Goal: Communication & Community: Ask a question

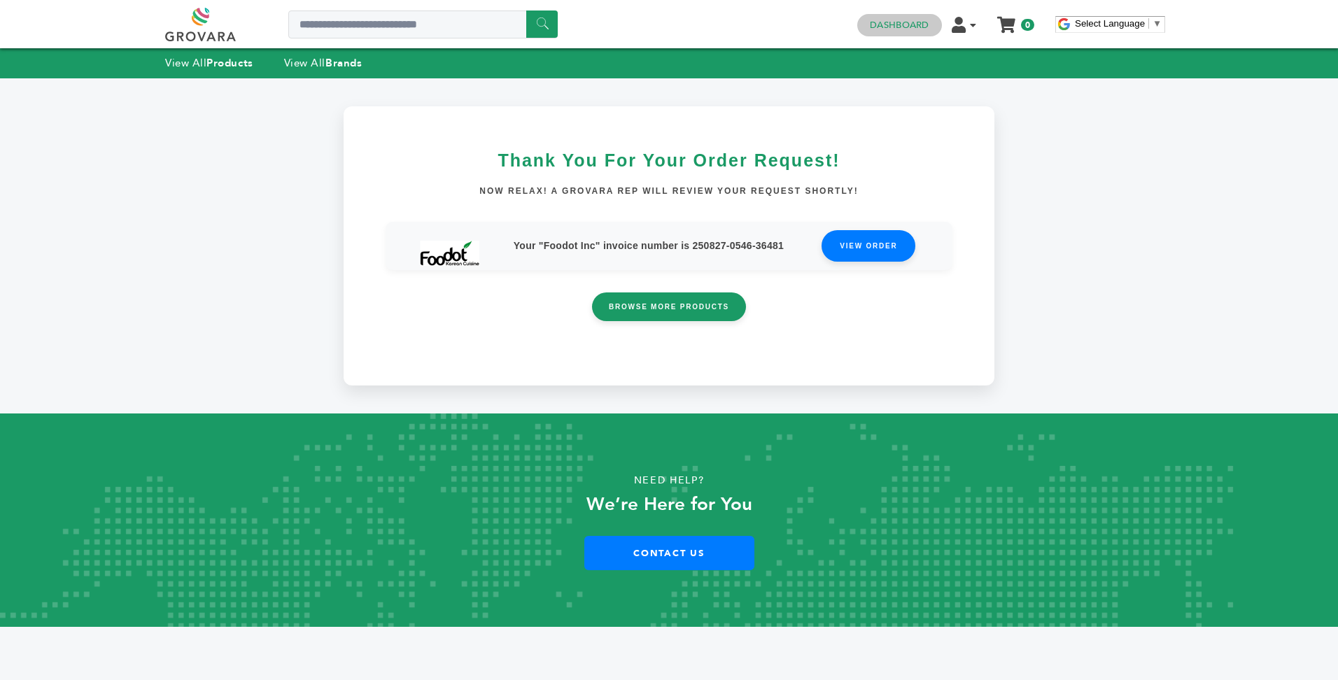
click at [909, 22] on link "Dashboard" at bounding box center [899, 25] width 59 height 13
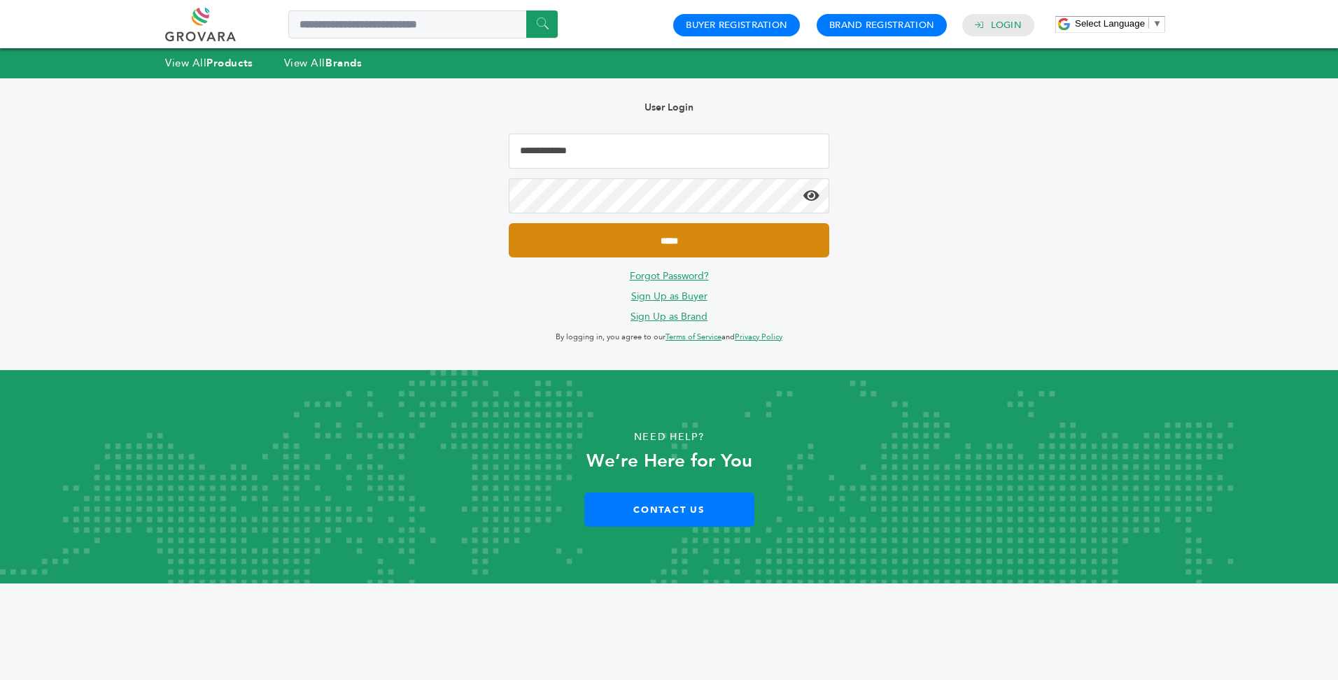
type input "**********"
click at [668, 241] on input "*****" at bounding box center [669, 240] width 321 height 34
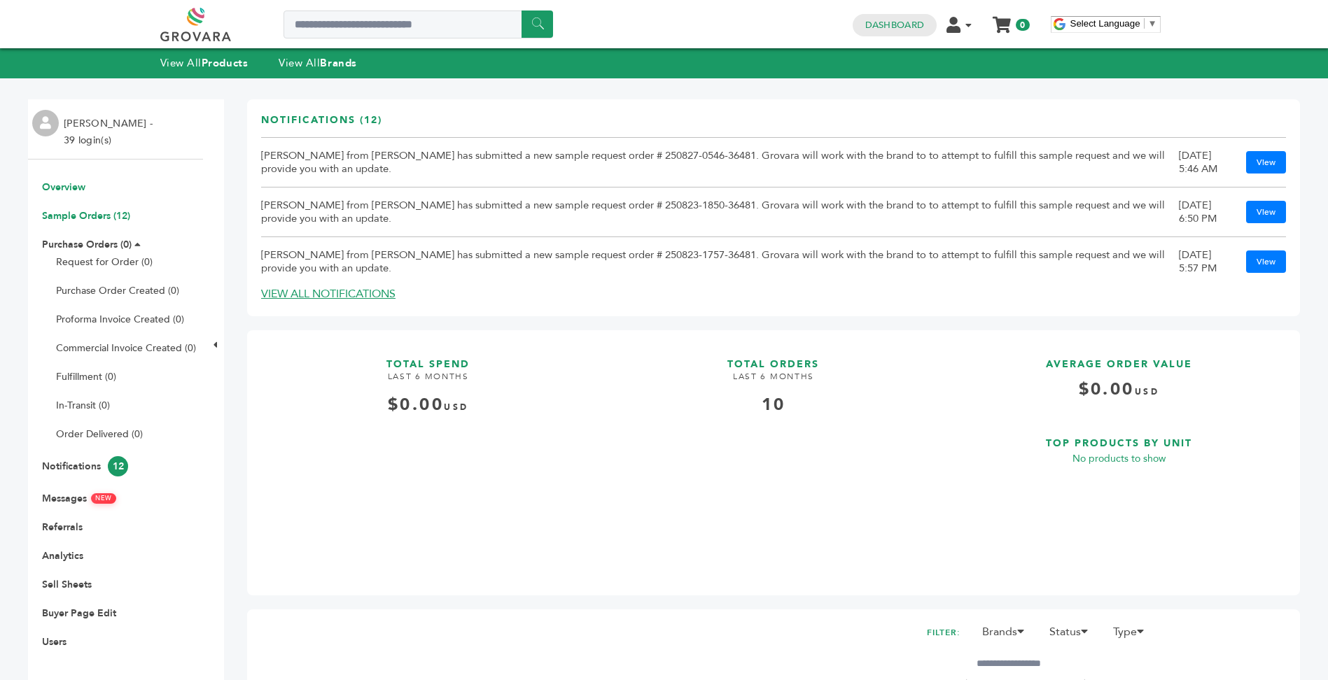
click at [97, 216] on link "Sample Orders (12)" at bounding box center [86, 215] width 88 height 13
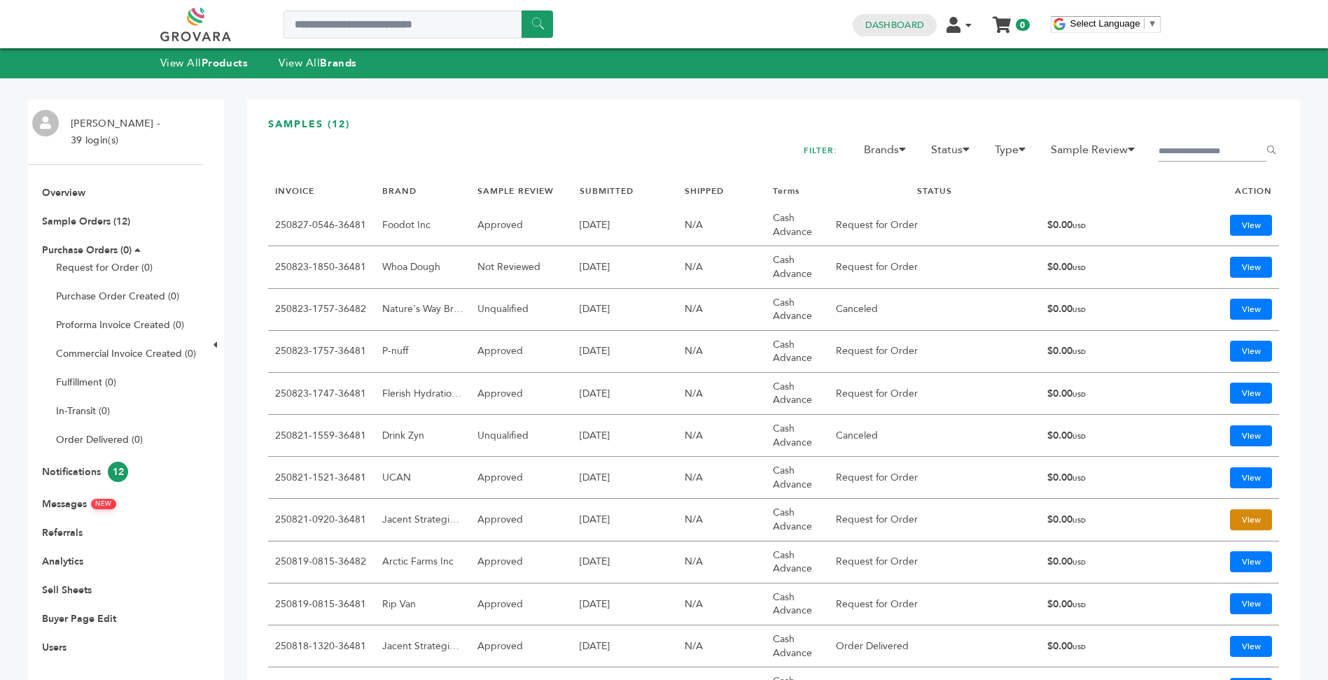
click at [1231, 519] on link "View" at bounding box center [1251, 519] width 42 height 21
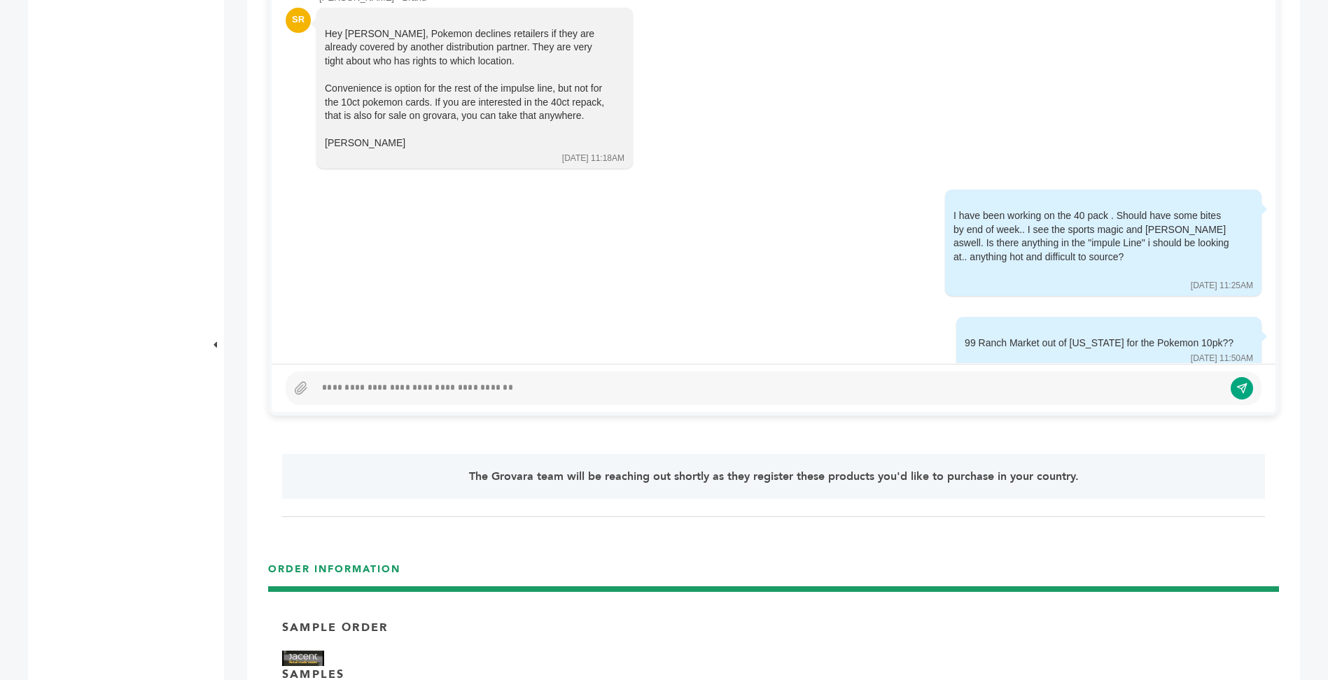
scroll to position [806, 0]
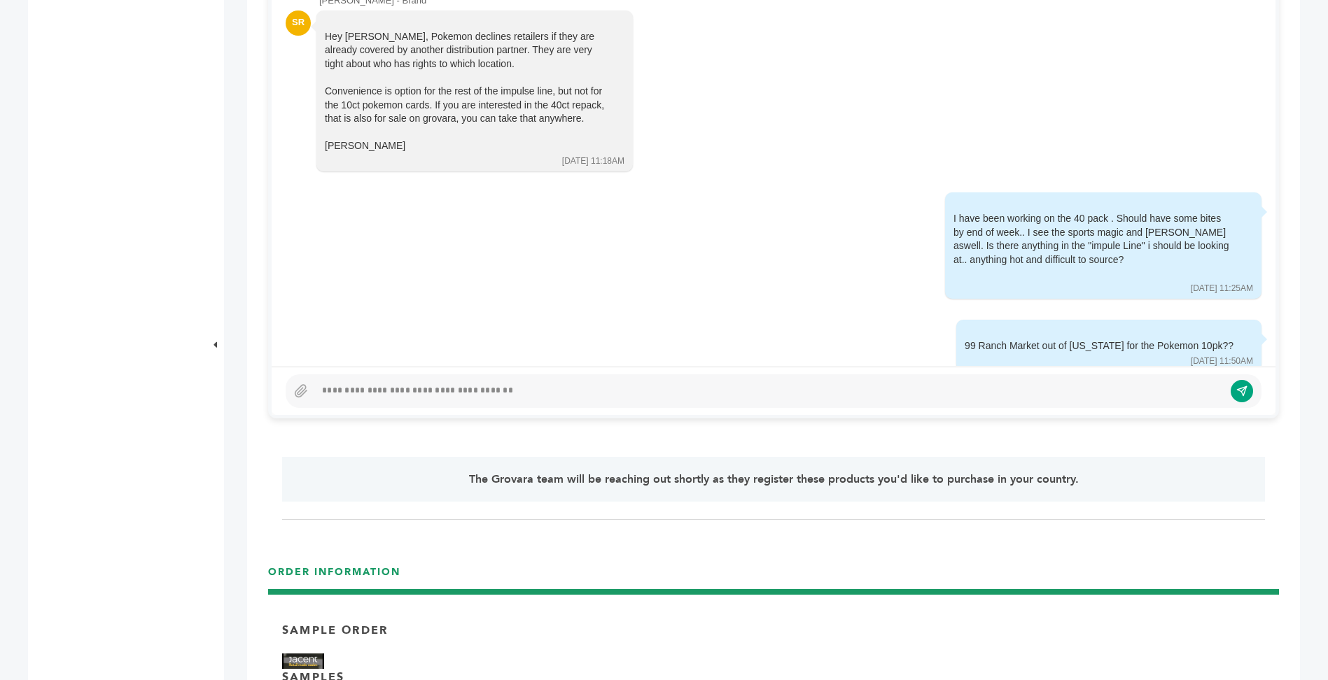
click at [714, 395] on div at bounding box center [769, 391] width 908 height 17
click at [1230, 393] on icon "submit" at bounding box center [1231, 391] width 12 height 12
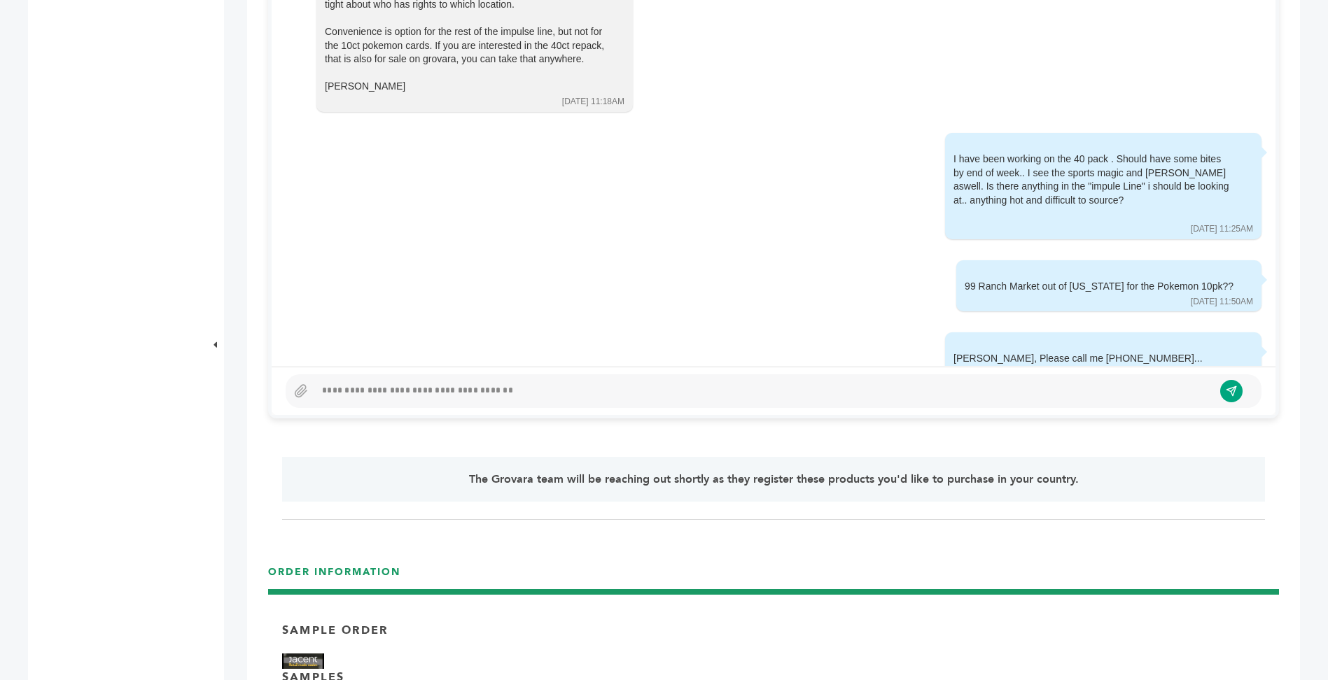
click at [419, 383] on div at bounding box center [764, 391] width 898 height 17
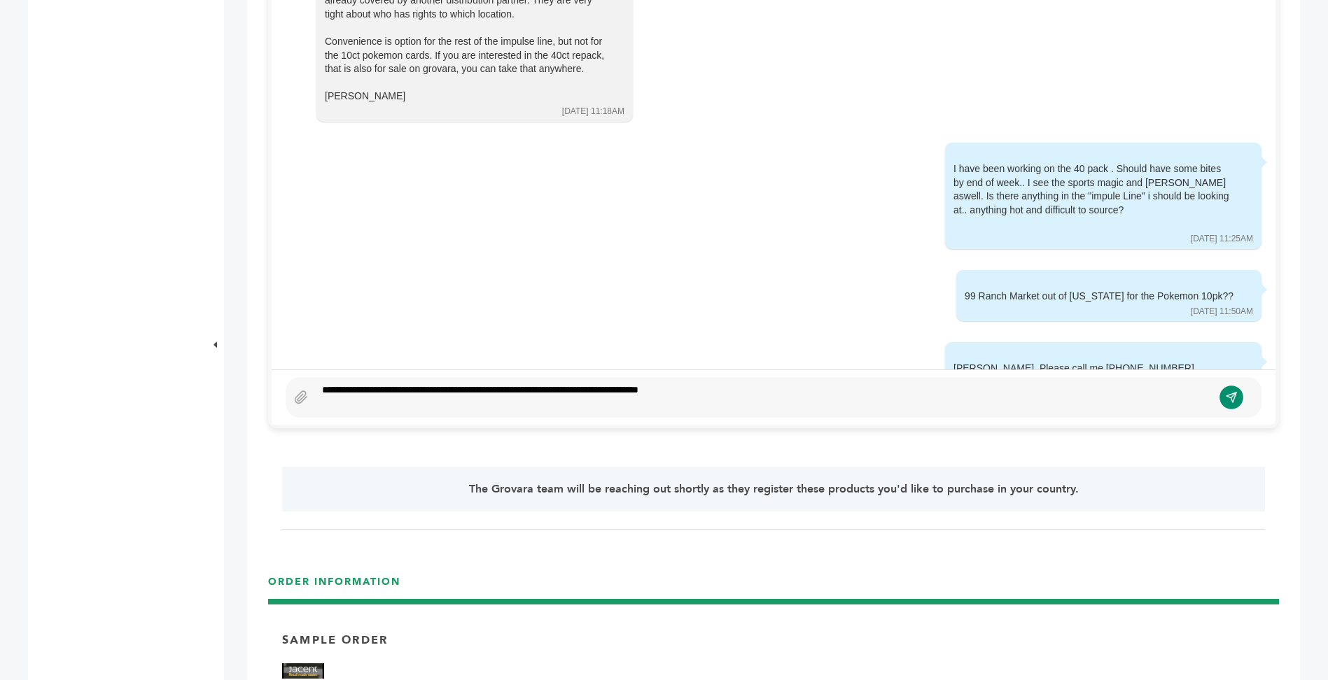
click at [1229, 401] on icon "submit" at bounding box center [1231, 397] width 12 height 12
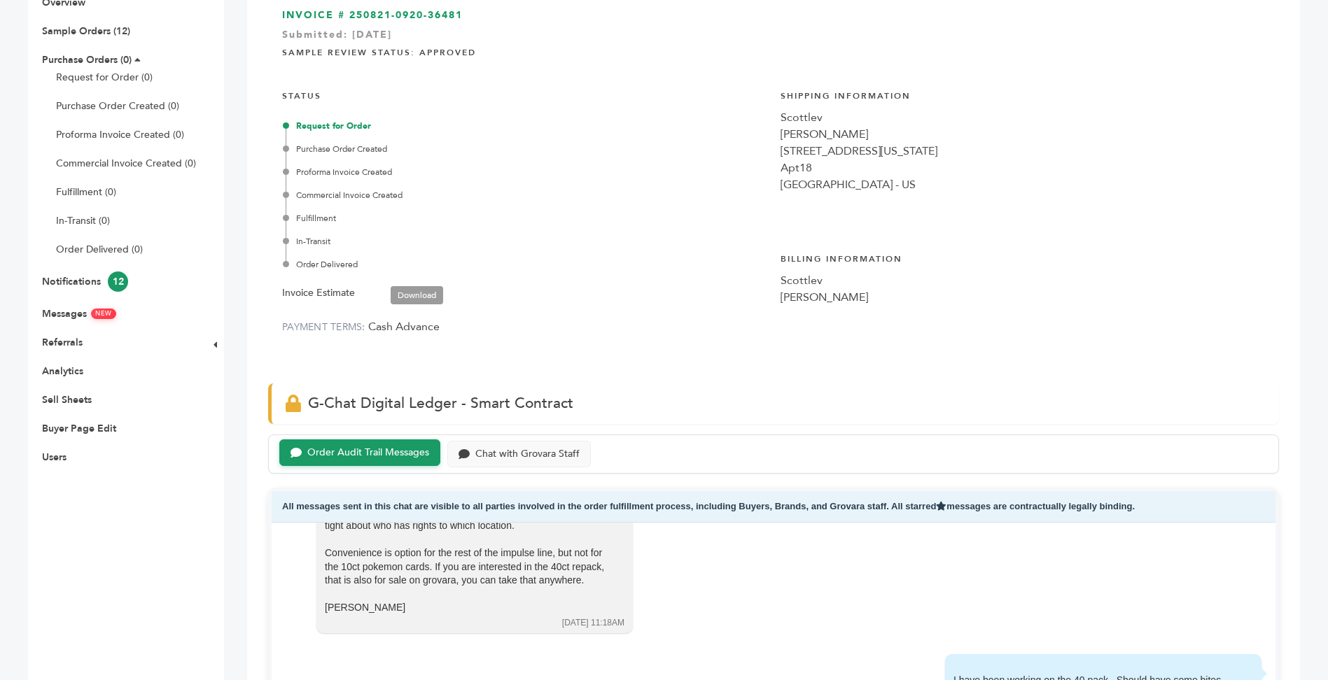
scroll to position [127, 0]
